Goal: Task Accomplishment & Management: Complete application form

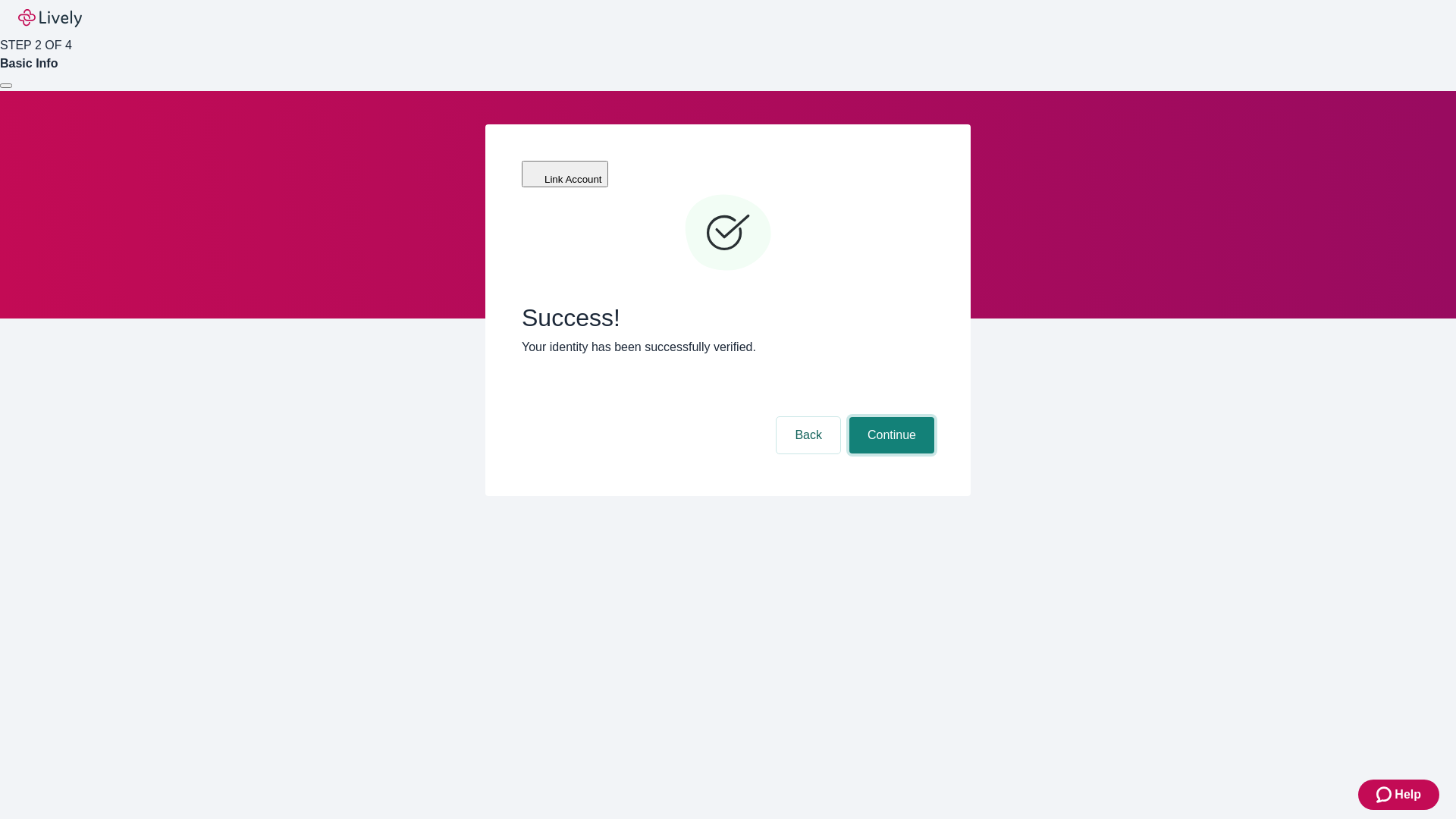
click at [890, 417] on button "Continue" at bounding box center [892, 435] width 85 height 36
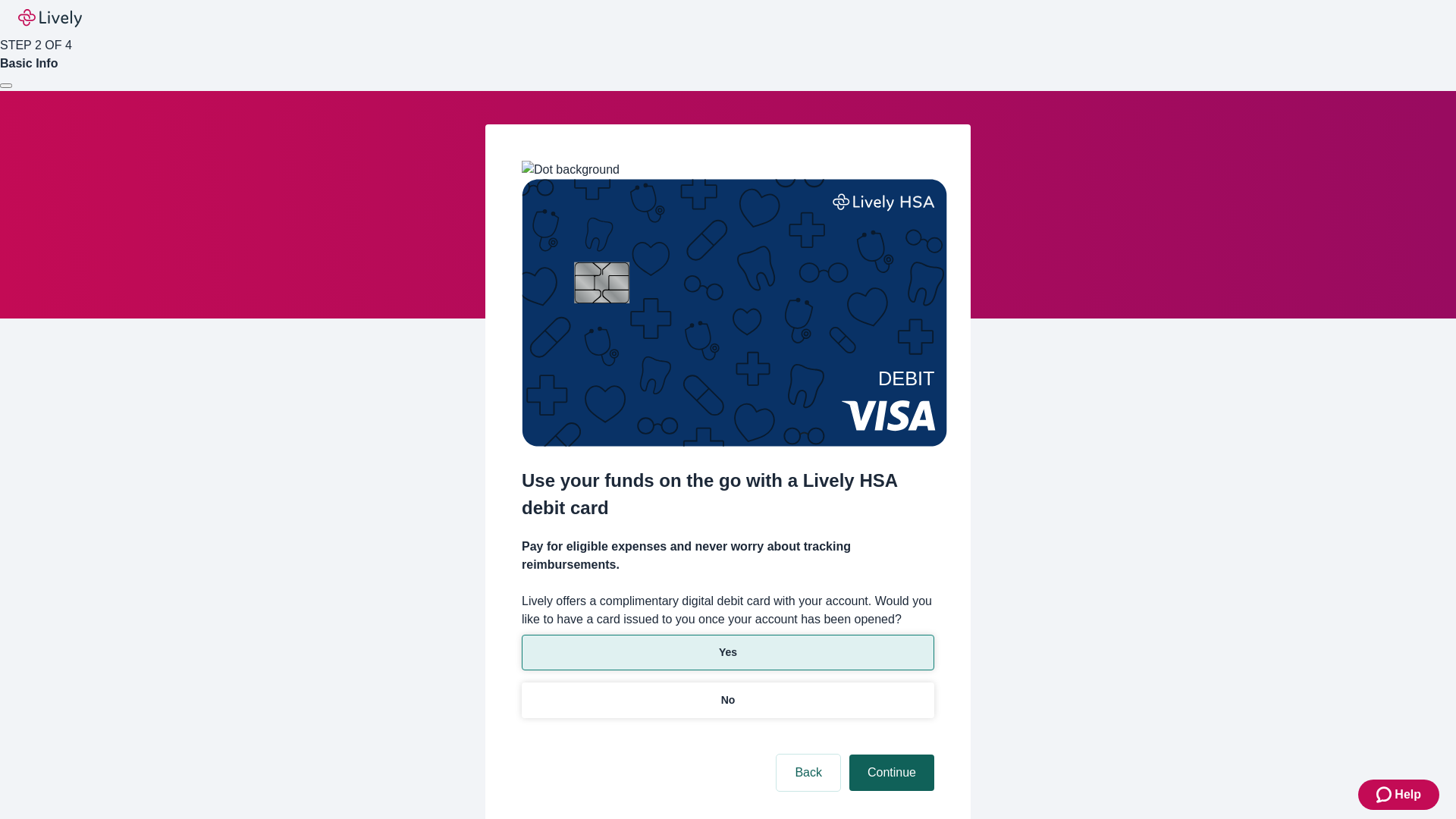
click at [728, 645] on p "Yes" at bounding box center [728, 652] width 18 height 16
click at [890, 755] on button "Continue" at bounding box center [892, 773] width 85 height 36
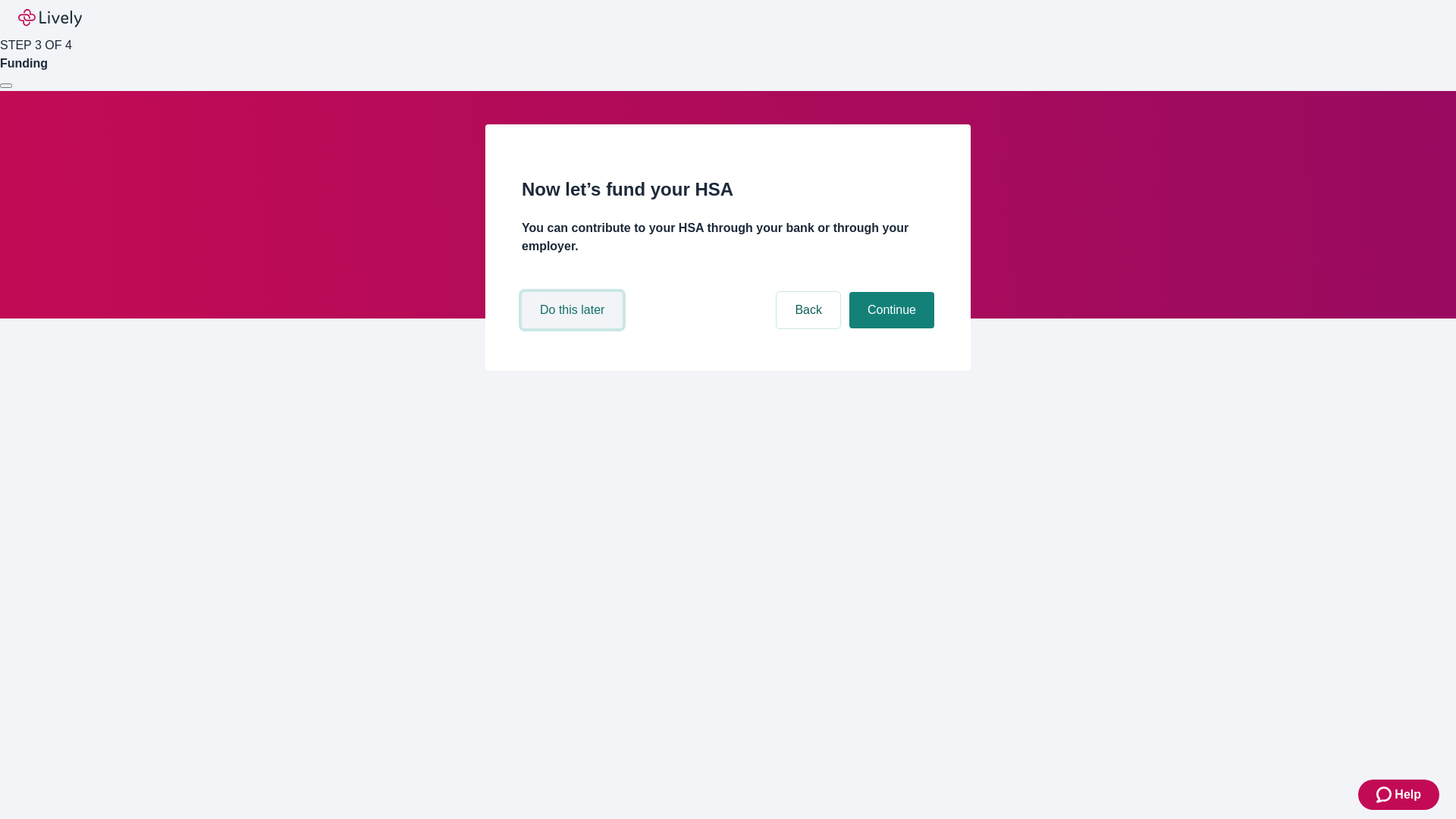
click at [574, 328] on button "Do this later" at bounding box center [571, 310] width 101 height 36
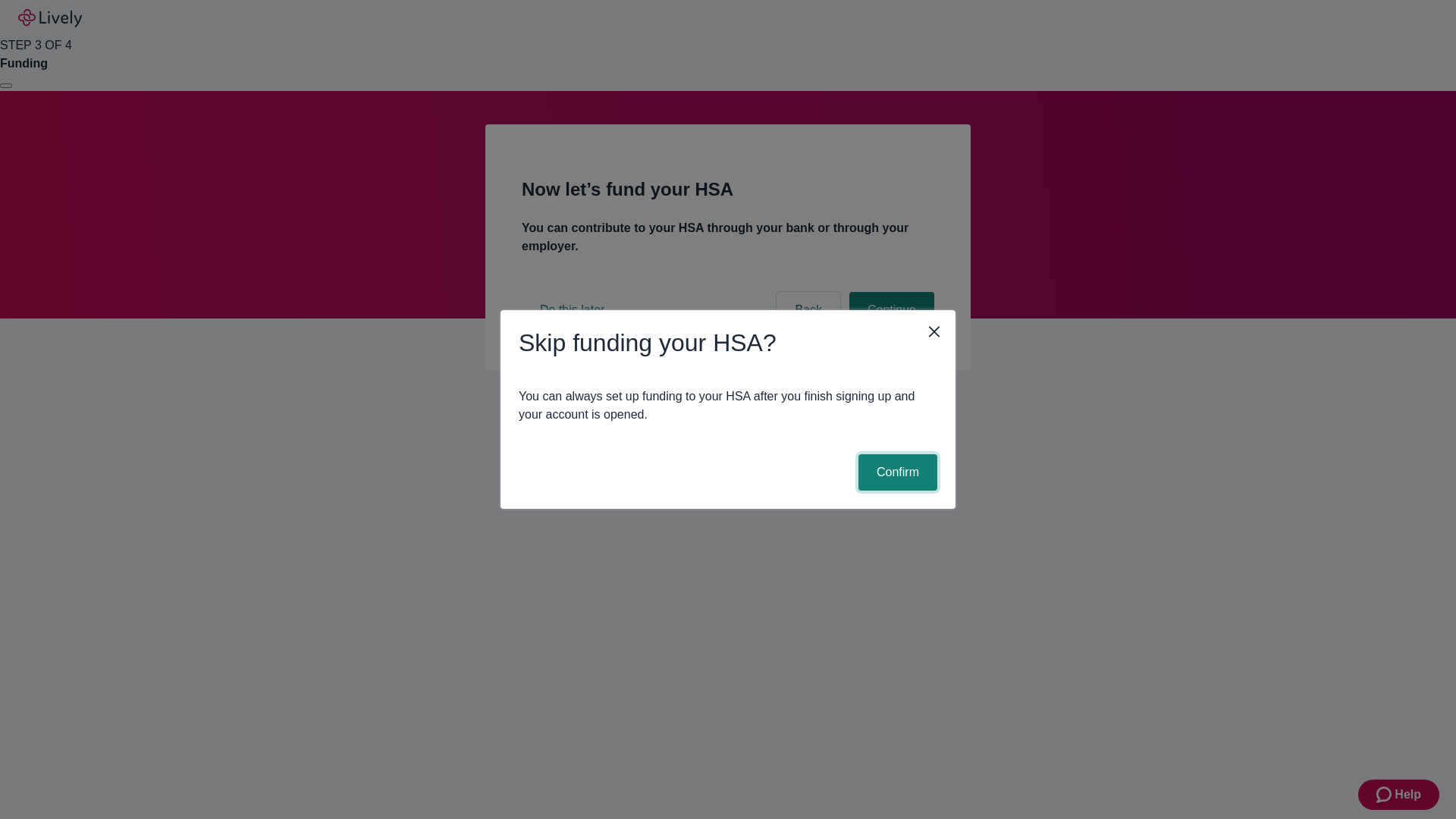
click at [896, 472] on button "Confirm" at bounding box center [899, 472] width 79 height 36
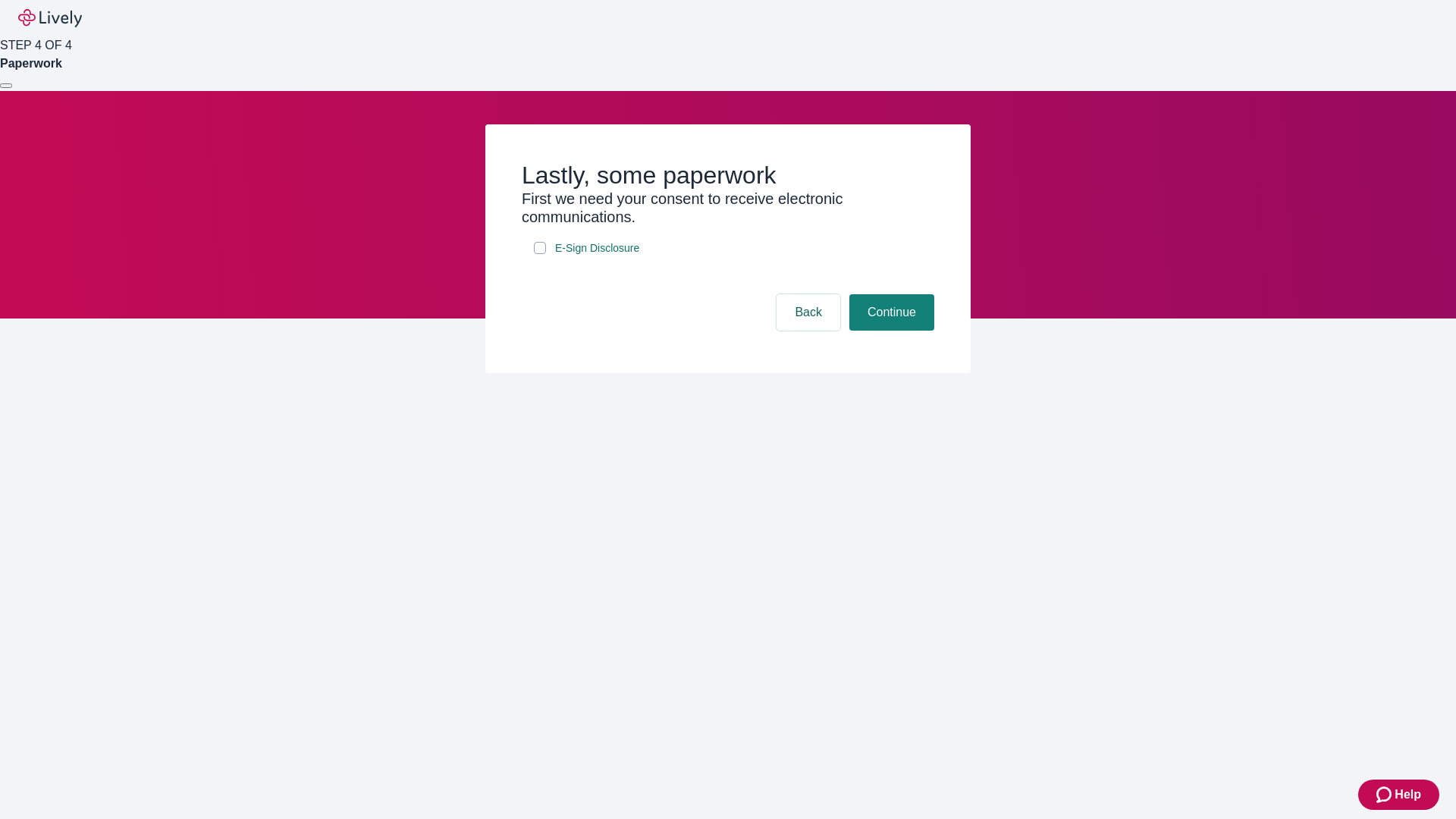
click at [540, 254] on input "E-Sign Disclosure" at bounding box center [540, 248] width 12 height 12
checkbox input "true"
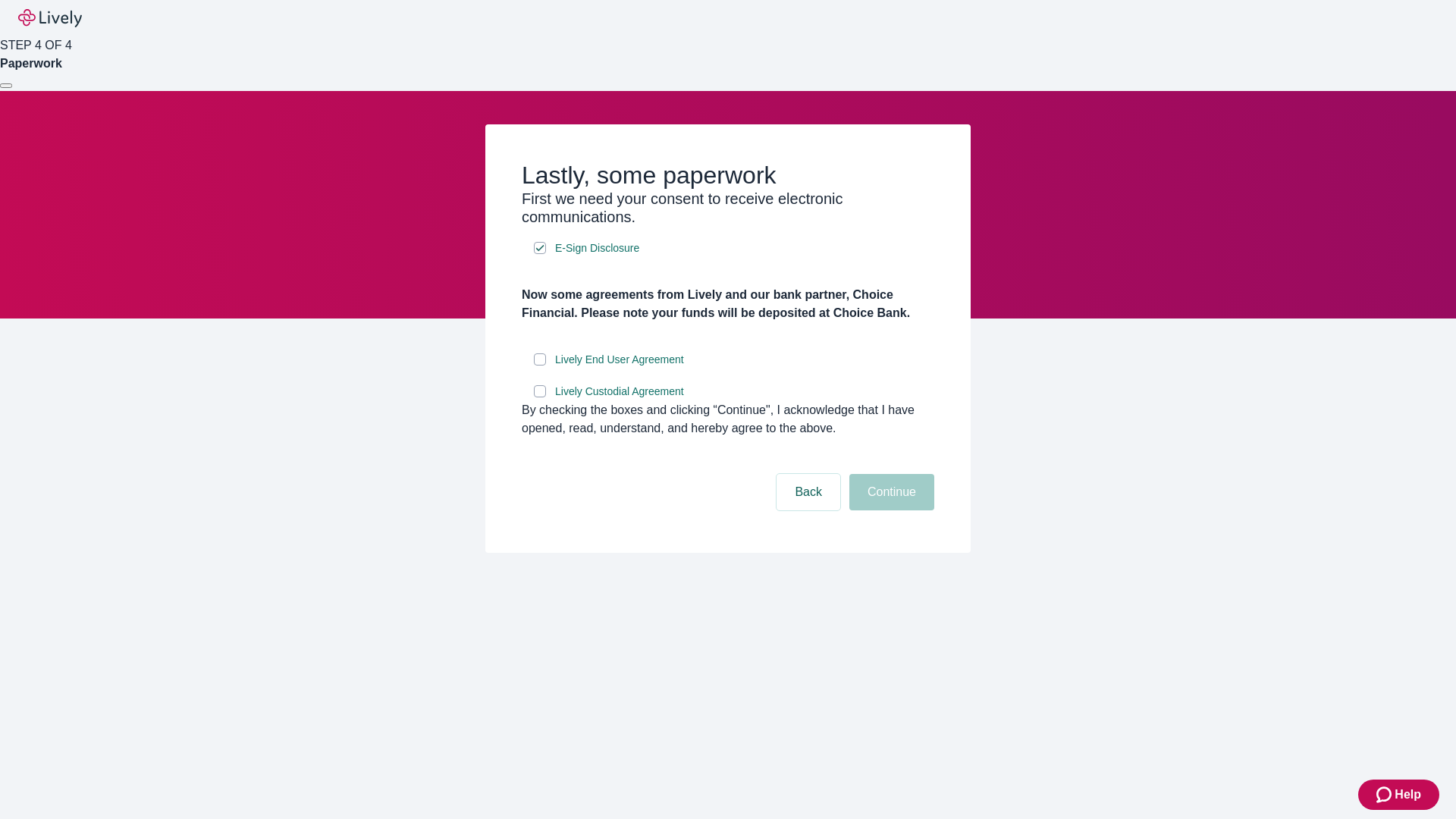
click at [540, 366] on input "Lively End User Agreement" at bounding box center [540, 359] width 12 height 12
checkbox input "true"
click at [540, 397] on input "Lively Custodial Agreement" at bounding box center [540, 391] width 12 height 12
checkbox input "true"
click at [890, 510] on button "Continue" at bounding box center [892, 492] width 85 height 36
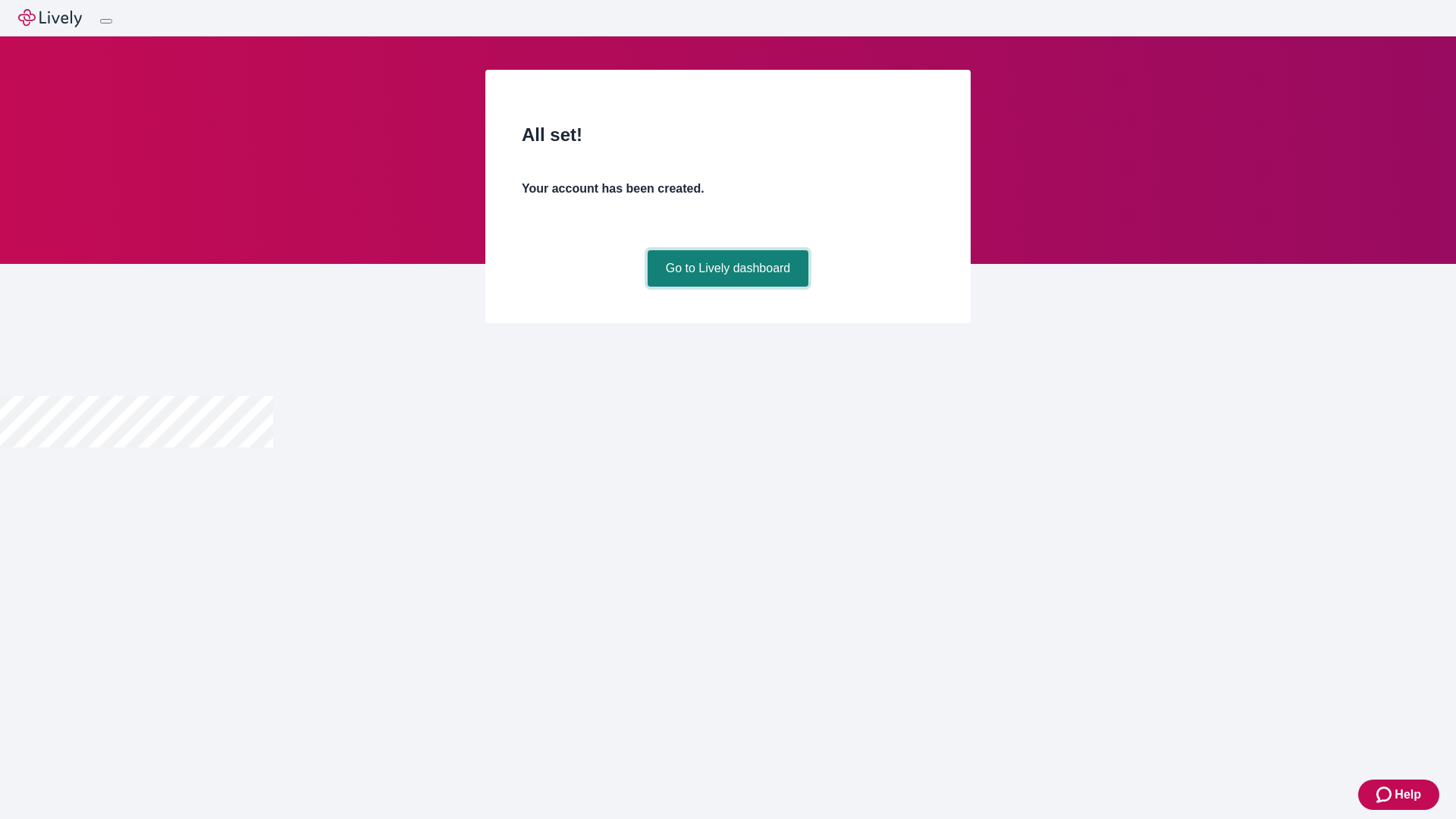
click at [728, 287] on link "Go to Lively dashboard" at bounding box center [728, 268] width 161 height 36
